Goal: Find specific page/section

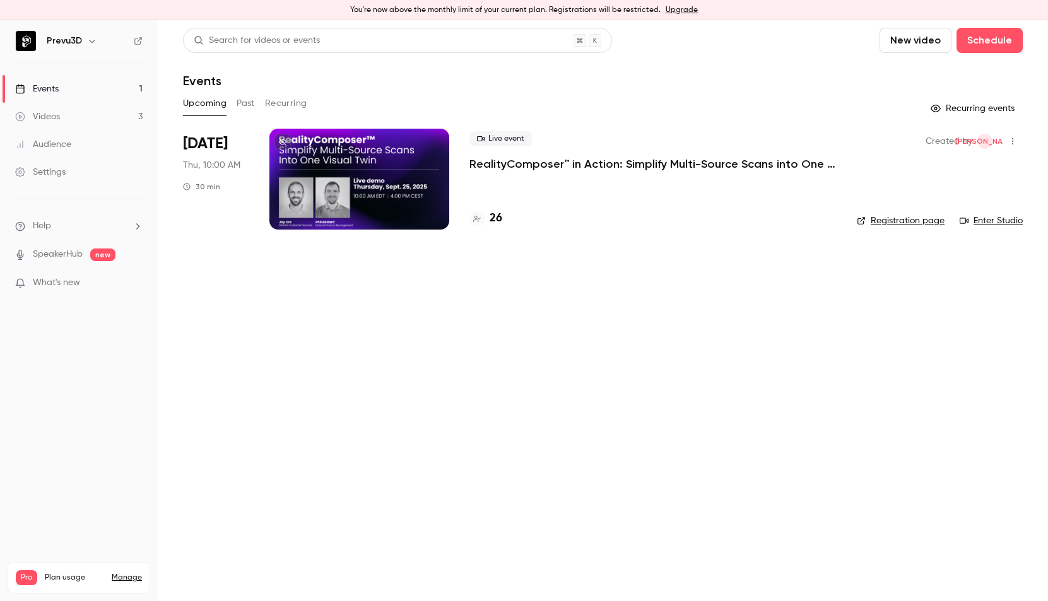
click at [424, 460] on main "Search for videos or events New video Schedule Events Upcoming Past Recurring R…" at bounding box center [603, 310] width 890 height 581
